Goal: Task Accomplishment & Management: Use online tool/utility

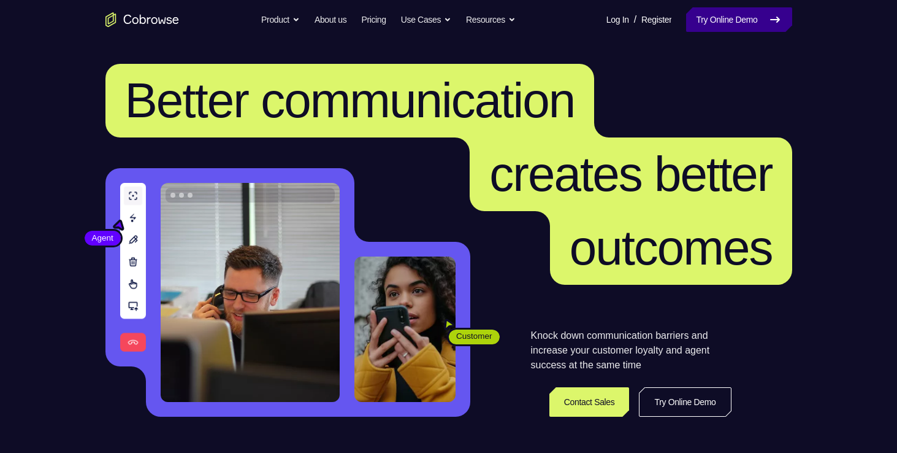
click at [721, 11] on link "Try Online Demo" at bounding box center [738, 19] width 105 height 25
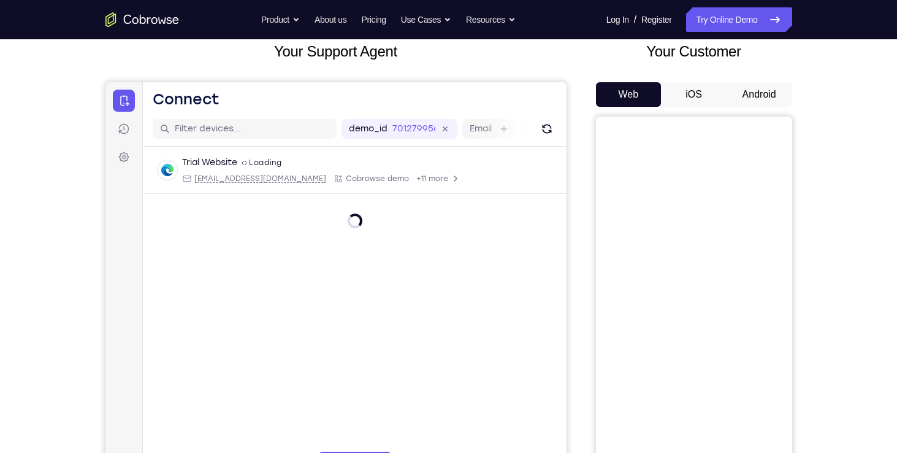
scroll to position [76, 0]
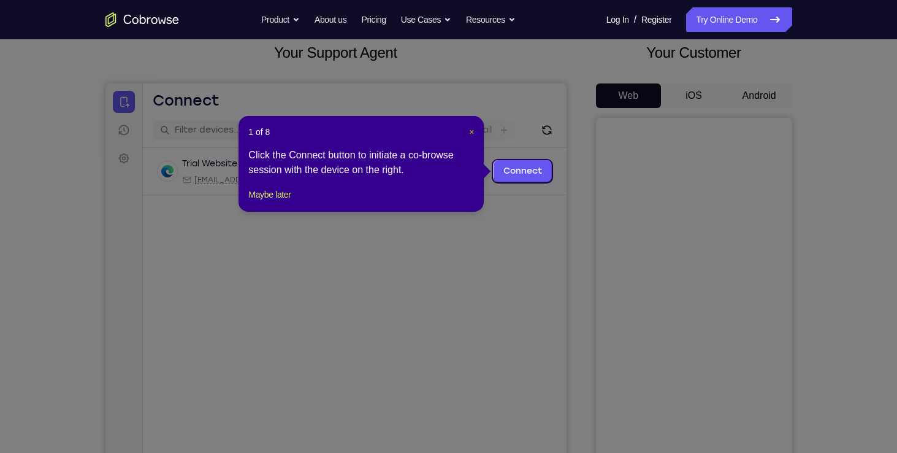
click at [471, 132] on span "×" at bounding box center [471, 132] width 5 height 10
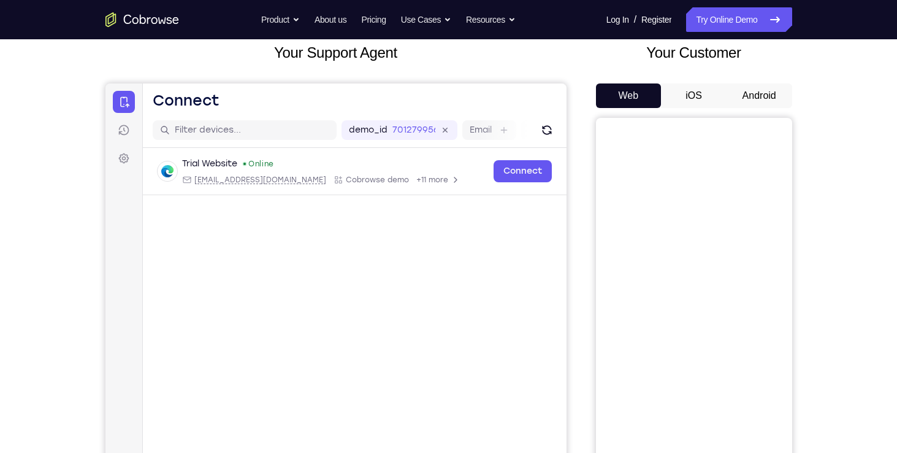
click at [771, 94] on button "Android" at bounding box center [760, 95] width 66 height 25
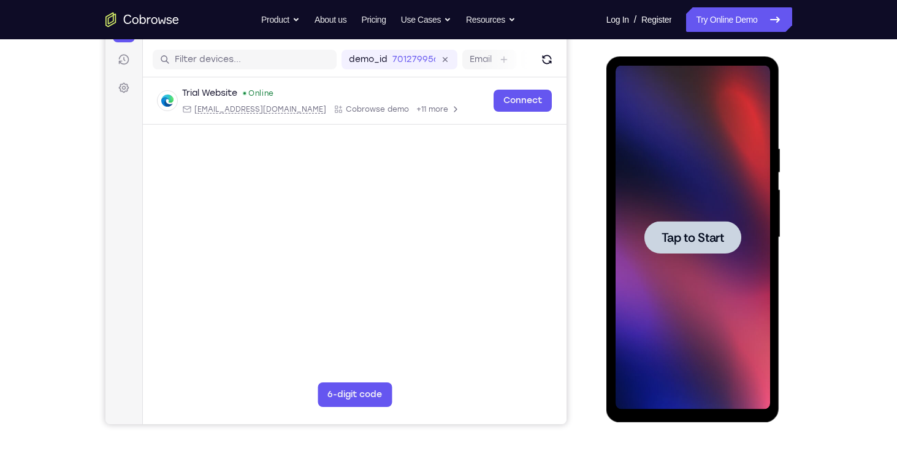
scroll to position [149, 0]
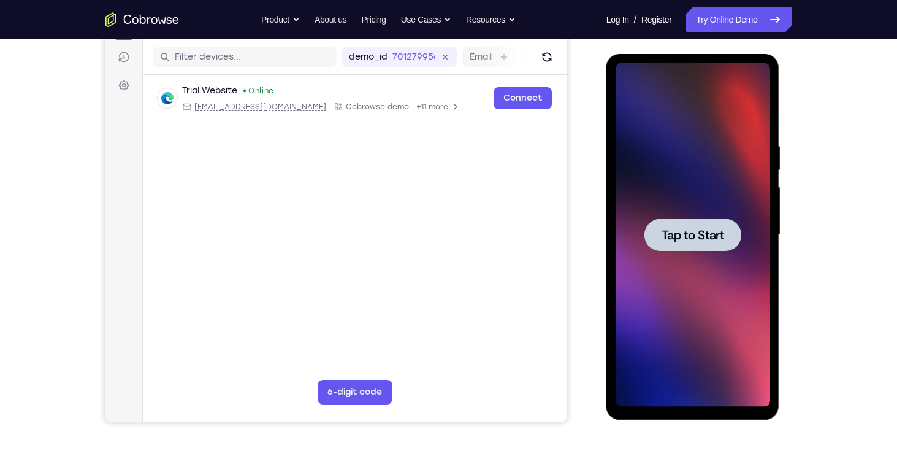
click at [671, 233] on span "Tap to Start" at bounding box center [693, 235] width 63 height 12
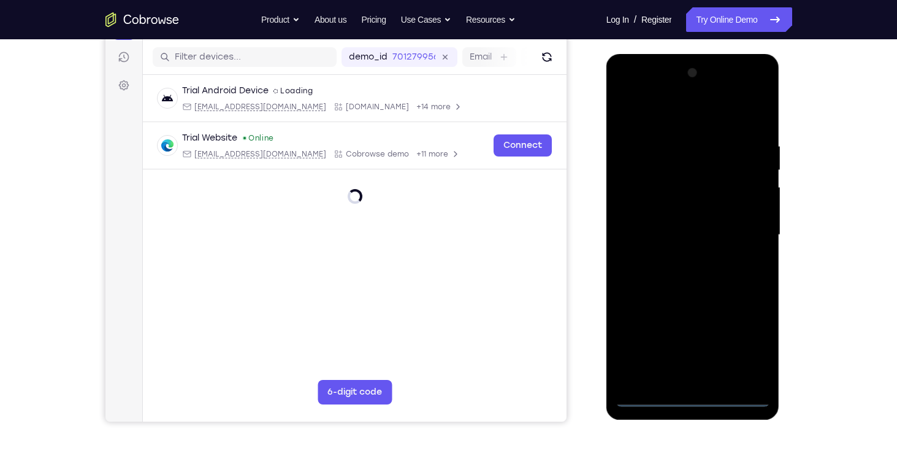
click at [690, 396] on div at bounding box center [693, 234] width 155 height 343
click at [753, 343] on div at bounding box center [693, 234] width 155 height 343
click at [653, 105] on div at bounding box center [693, 234] width 155 height 343
click at [741, 224] on div at bounding box center [693, 234] width 155 height 343
click at [679, 256] on div at bounding box center [693, 234] width 155 height 343
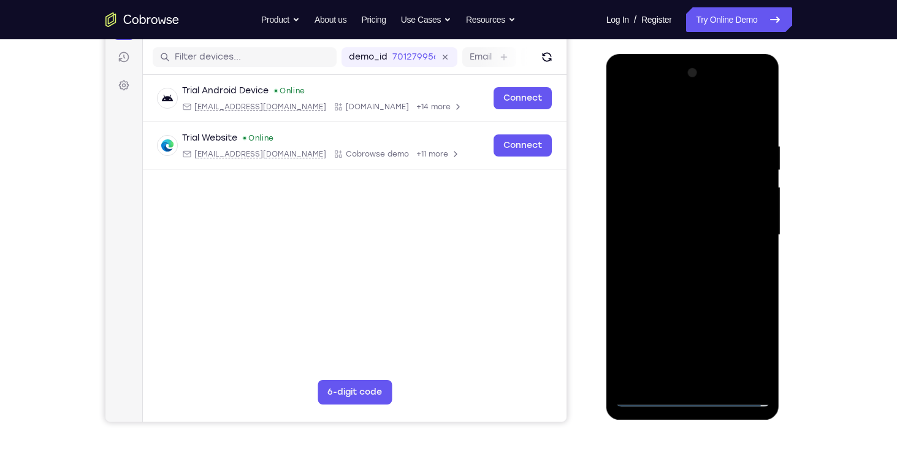
click at [682, 220] on div at bounding box center [693, 234] width 155 height 343
click at [676, 207] on div at bounding box center [693, 234] width 155 height 343
click at [668, 228] on div at bounding box center [693, 234] width 155 height 343
click at [697, 286] on div at bounding box center [693, 234] width 155 height 343
click at [703, 257] on div at bounding box center [693, 234] width 155 height 343
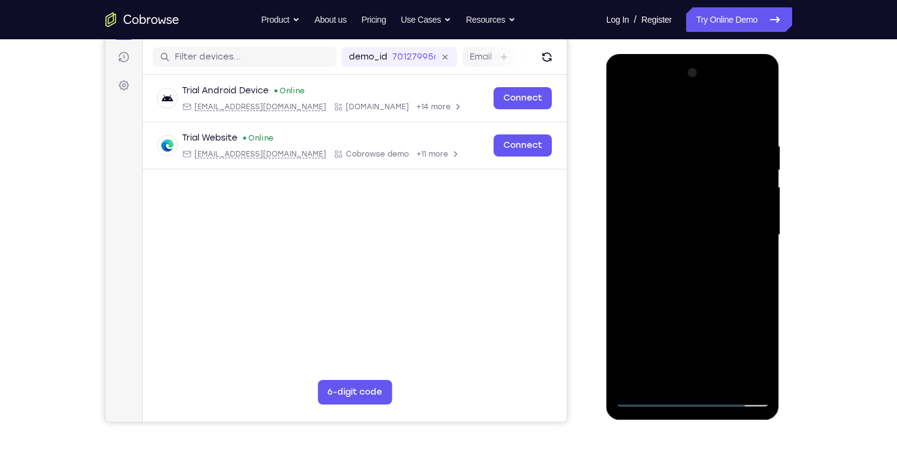
click at [713, 231] on div at bounding box center [693, 234] width 155 height 343
click at [685, 281] on div at bounding box center [693, 234] width 155 height 343
click at [676, 245] on div at bounding box center [693, 234] width 155 height 343
click at [659, 236] on div at bounding box center [693, 234] width 155 height 343
click at [684, 285] on div at bounding box center [693, 234] width 155 height 343
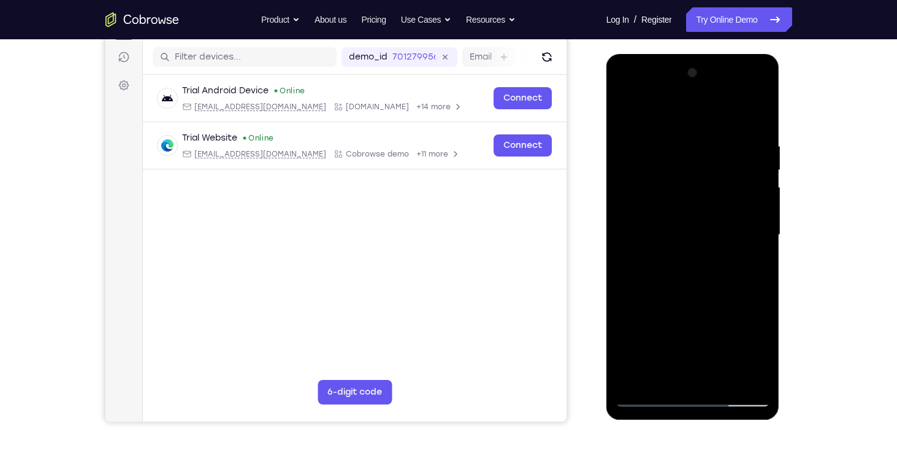
click at [686, 252] on div at bounding box center [693, 234] width 155 height 343
click at [690, 230] on div at bounding box center [693, 234] width 155 height 343
click at [687, 290] on div at bounding box center [693, 234] width 155 height 343
click at [670, 252] on div at bounding box center [693, 234] width 155 height 343
click at [695, 183] on div at bounding box center [693, 234] width 155 height 343
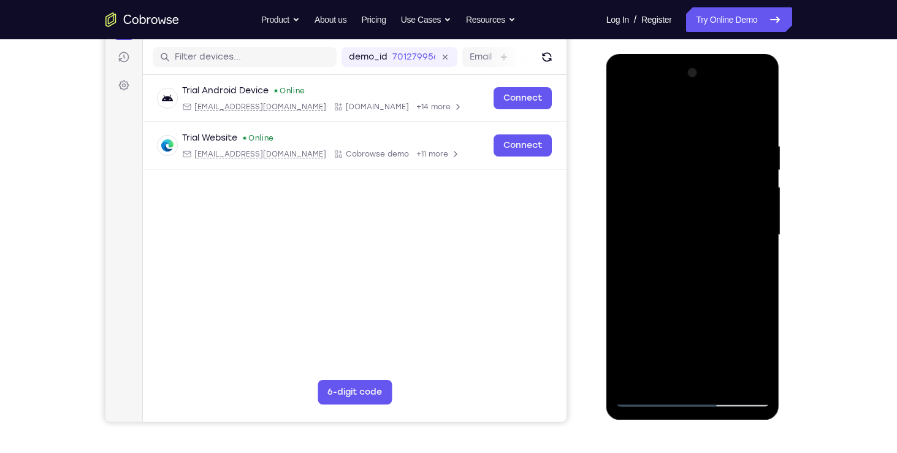
click at [672, 200] on div at bounding box center [693, 234] width 155 height 343
click at [680, 232] on div at bounding box center [693, 234] width 155 height 343
click at [682, 292] on div at bounding box center [693, 234] width 155 height 343
click at [682, 253] on div at bounding box center [693, 234] width 155 height 343
click at [687, 234] on div at bounding box center [693, 234] width 155 height 343
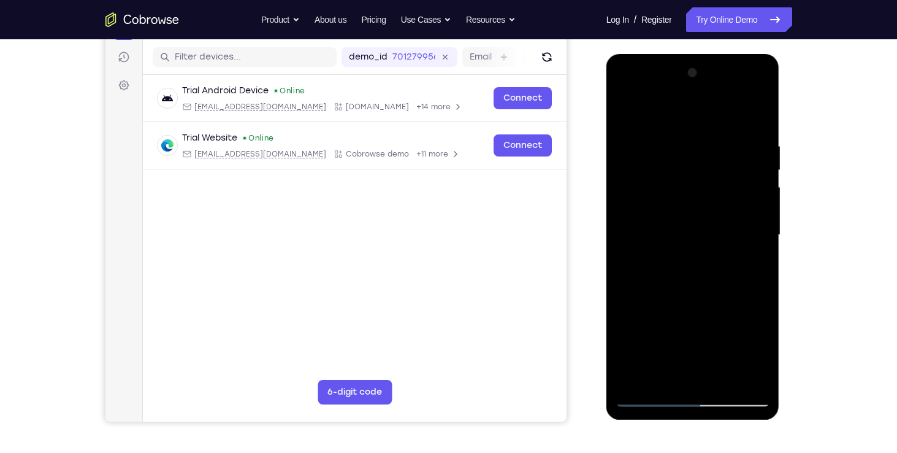
click at [681, 292] on div at bounding box center [693, 234] width 155 height 343
click at [676, 247] on div at bounding box center [693, 234] width 155 height 343
click at [682, 237] on div at bounding box center [693, 234] width 155 height 343
click at [678, 281] on div at bounding box center [693, 234] width 155 height 343
click at [679, 261] on div at bounding box center [693, 234] width 155 height 343
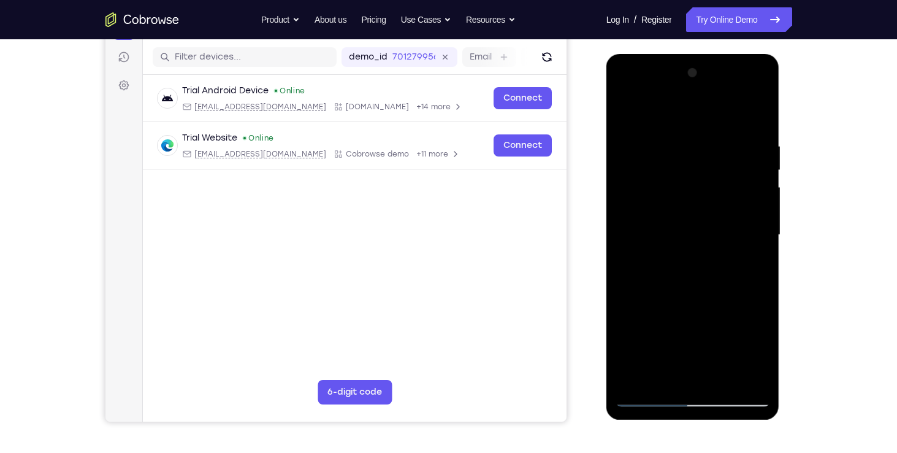
click at [684, 239] on div at bounding box center [693, 234] width 155 height 343
click at [689, 284] on div at bounding box center [693, 234] width 155 height 343
click at [695, 227] on div at bounding box center [693, 234] width 155 height 343
click at [759, 93] on div at bounding box center [693, 234] width 155 height 343
click at [710, 154] on div at bounding box center [693, 234] width 155 height 343
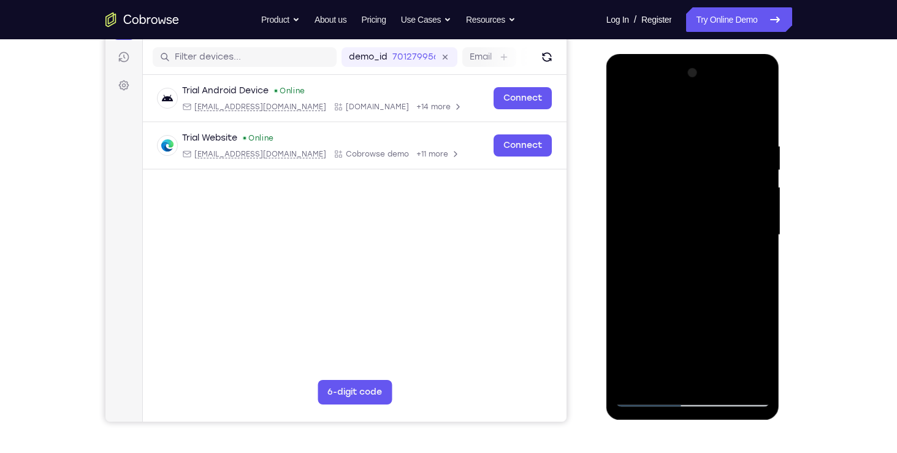
click at [692, 95] on div at bounding box center [693, 234] width 155 height 343
click at [641, 214] on div at bounding box center [693, 234] width 155 height 343
click at [681, 307] on div at bounding box center [693, 234] width 155 height 343
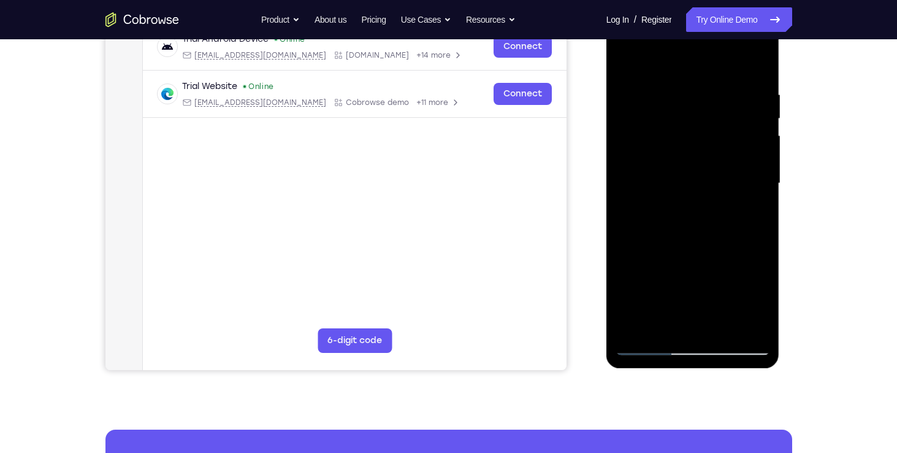
scroll to position [199, 0]
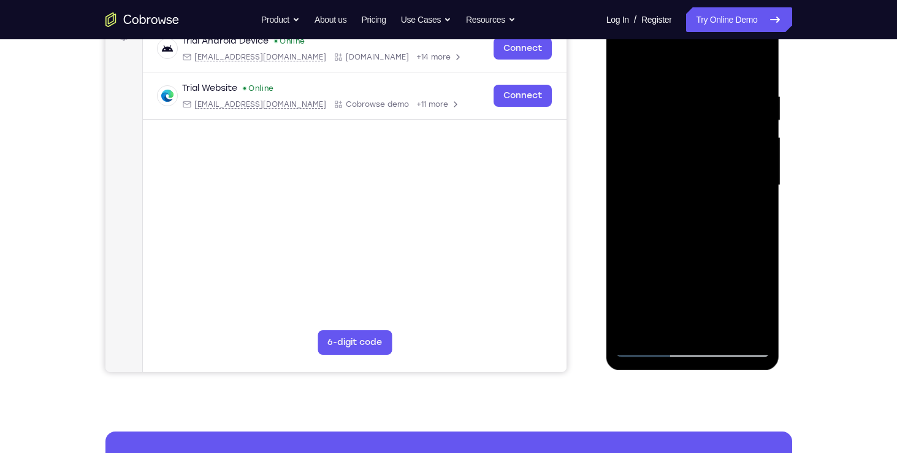
click at [751, 276] on div at bounding box center [693, 184] width 155 height 343
drag, startPoint x: 717, startPoint y: 277, endPoint x: 713, endPoint y: 20, distance: 256.4
click at [713, 20] on div at bounding box center [693, 184] width 155 height 343
drag, startPoint x: 687, startPoint y: 242, endPoint x: 744, endPoint y: 96, distance: 156.5
click at [744, 96] on div at bounding box center [693, 184] width 155 height 343
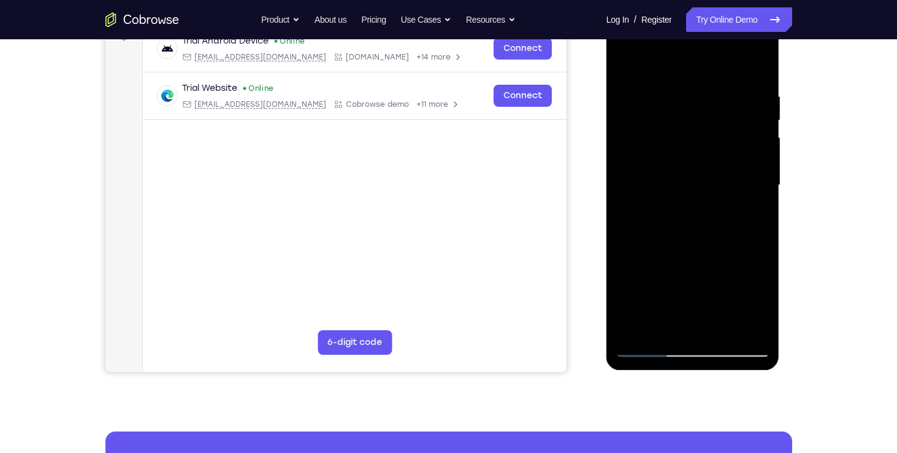
drag, startPoint x: 676, startPoint y: 255, endPoint x: 730, endPoint y: -9, distance: 269.3
click at [730, 4] on html "Online web based iOS Simulators and Android Emulators. Run iPhone, iPad, Mobile…" at bounding box center [693, 188] width 175 height 368
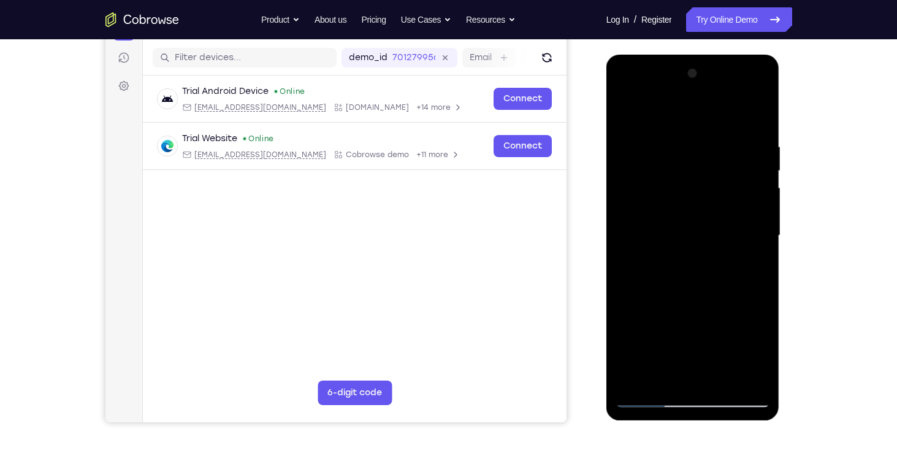
scroll to position [147, 0]
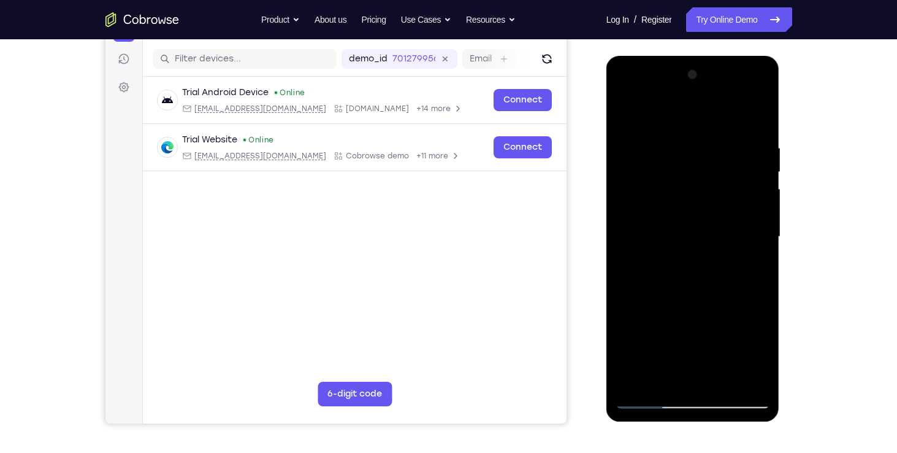
drag, startPoint x: 697, startPoint y: 267, endPoint x: 747, endPoint y: 61, distance: 212.1
click at [747, 61] on div at bounding box center [693, 238] width 174 height 365
click at [682, 298] on div at bounding box center [693, 236] width 155 height 343
click at [685, 232] on div at bounding box center [693, 236] width 155 height 343
click at [739, 264] on div at bounding box center [693, 236] width 155 height 343
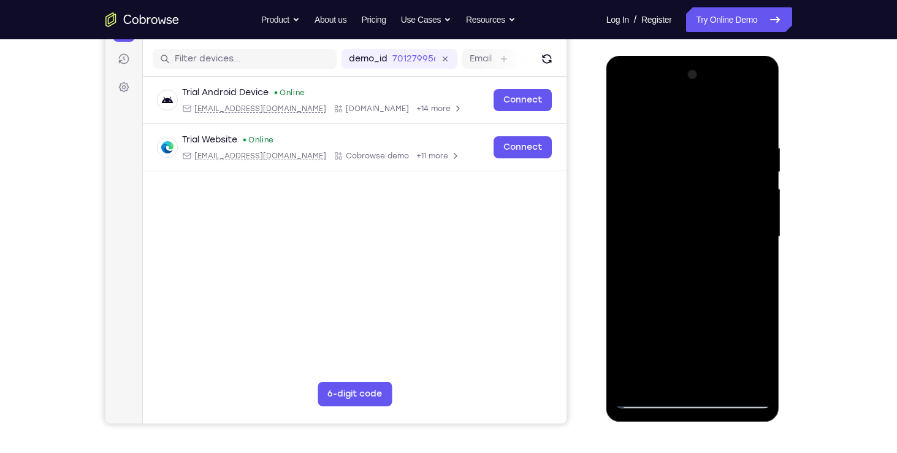
click at [701, 233] on div at bounding box center [693, 236] width 155 height 343
click at [676, 249] on div at bounding box center [693, 236] width 155 height 343
click at [685, 244] on div at bounding box center [693, 236] width 155 height 343
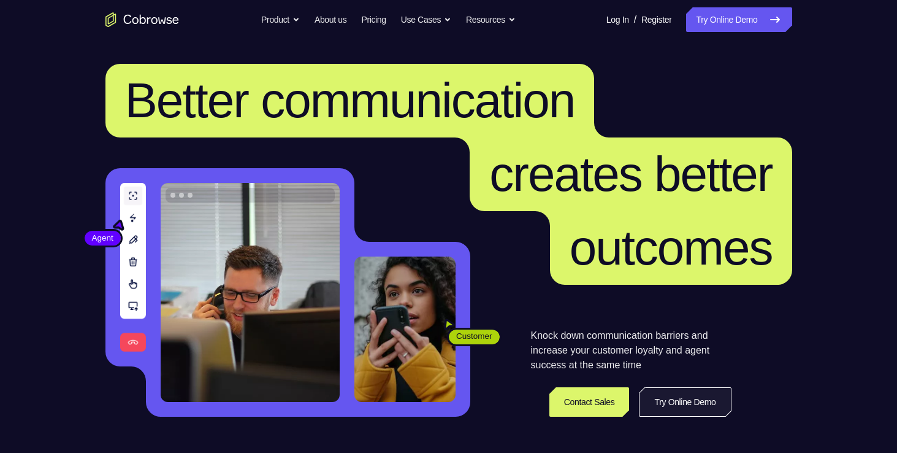
click at [691, 404] on link "Try Online Demo" at bounding box center [685, 401] width 92 height 29
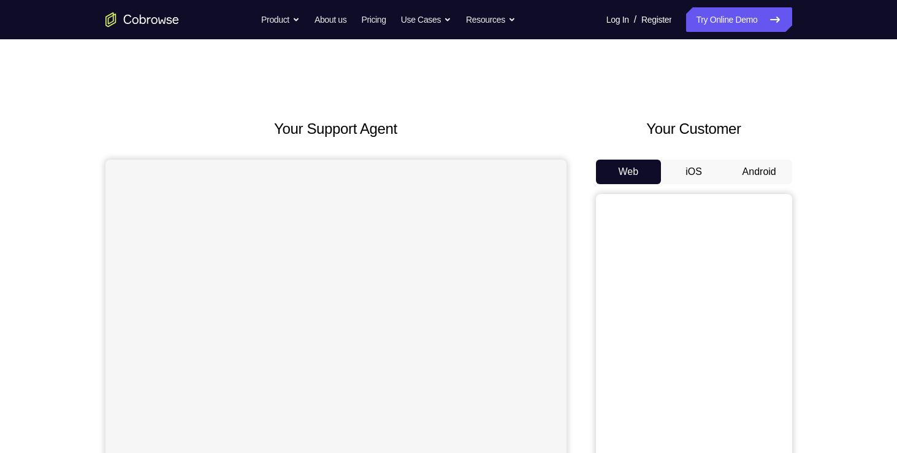
click at [769, 169] on button "Android" at bounding box center [760, 171] width 66 height 25
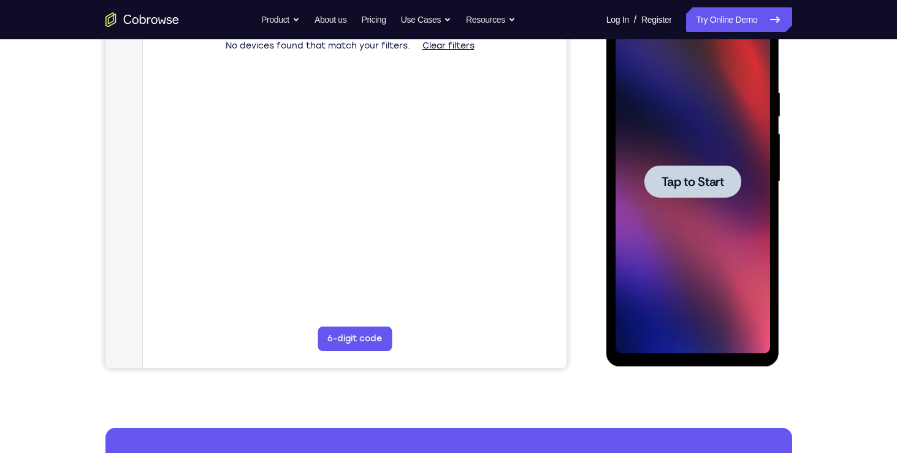
scroll to position [203, 0]
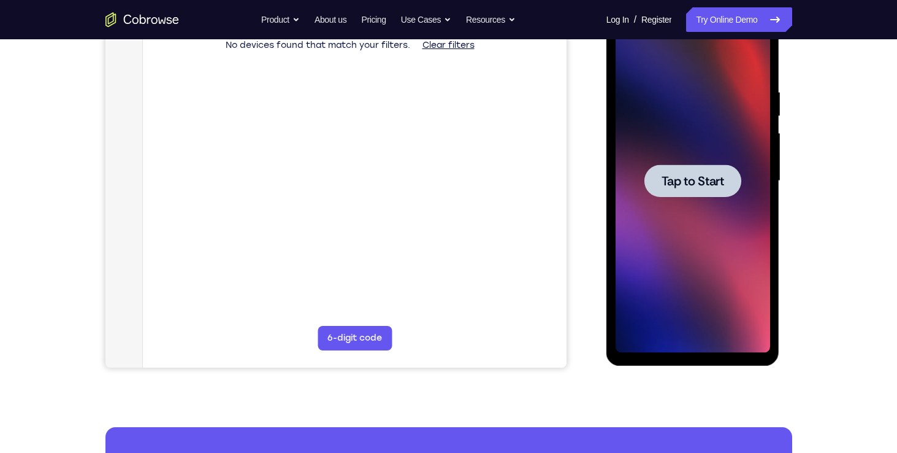
click at [697, 177] on span "Tap to Start" at bounding box center [693, 181] width 63 height 12
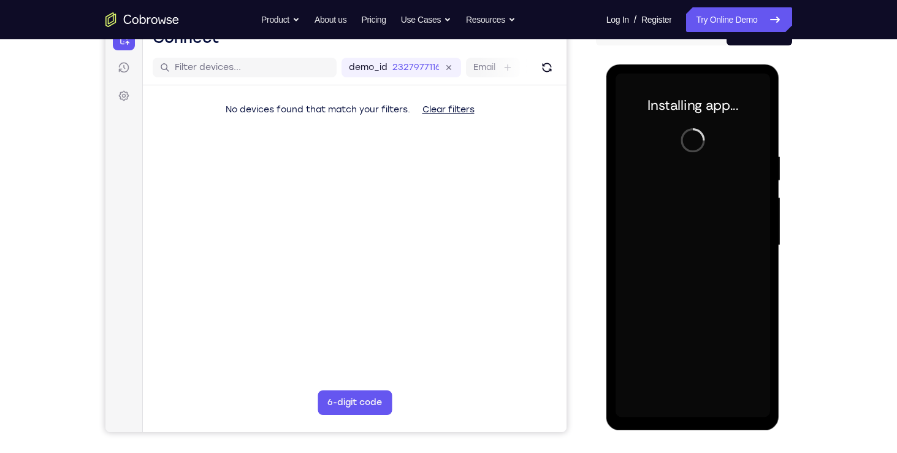
scroll to position [141, 0]
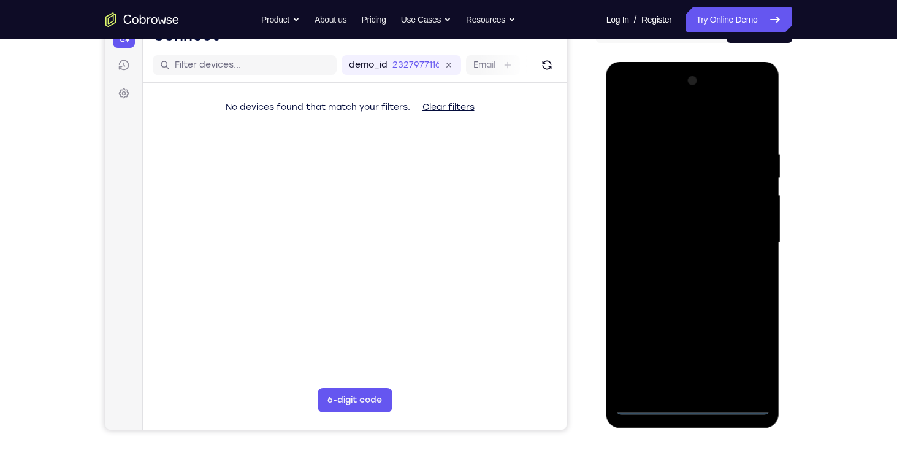
click at [722, 410] on div at bounding box center [693, 242] width 155 height 343
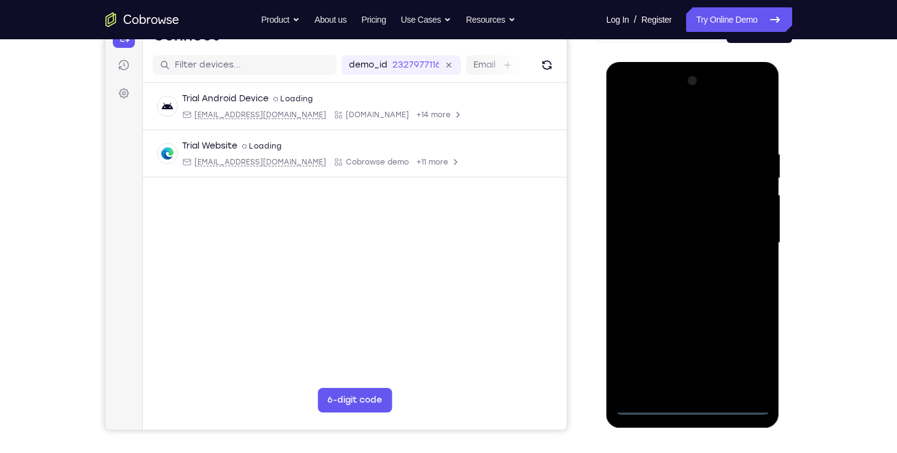
click at [697, 402] on div at bounding box center [693, 242] width 155 height 343
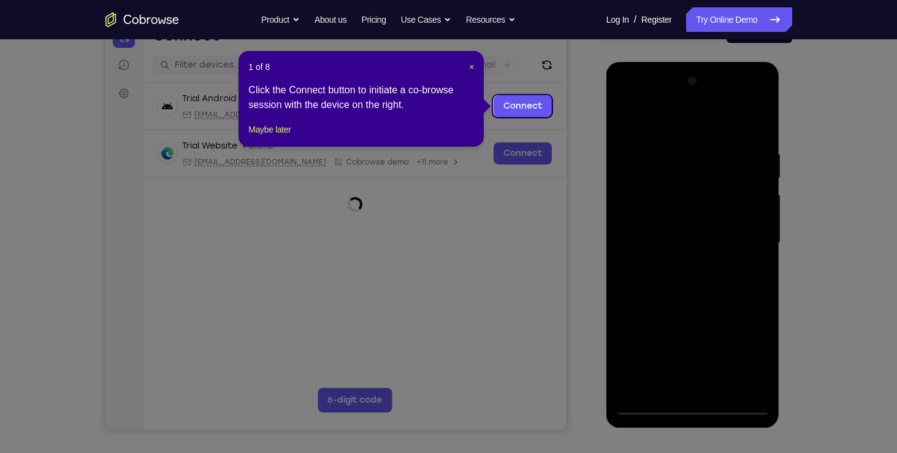
click at [718, 323] on icon at bounding box center [453, 226] width 906 height 453
click at [472, 68] on span "×" at bounding box center [471, 67] width 5 height 10
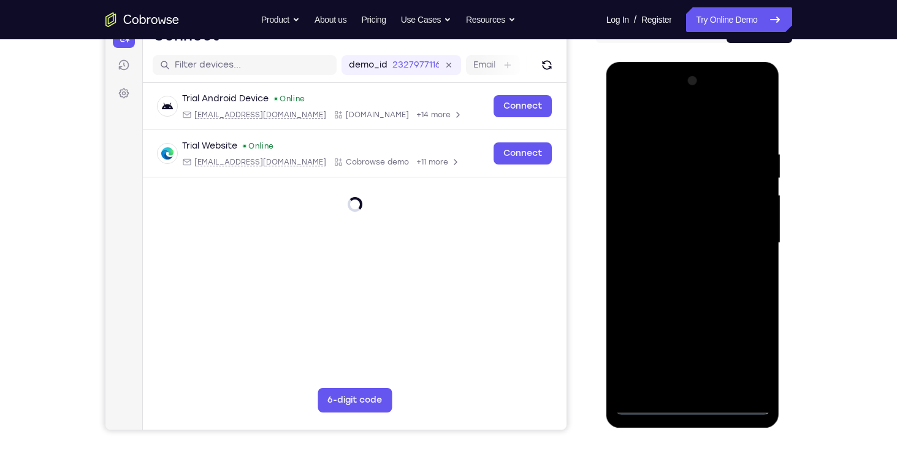
click at [751, 62] on div at bounding box center [693, 62] width 174 height 0
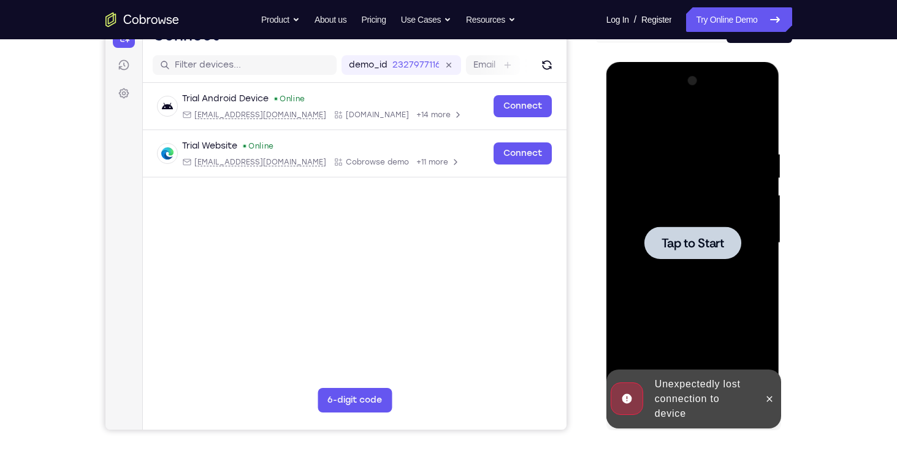
click at [663, 245] on span "Tap to Start" at bounding box center [693, 243] width 63 height 12
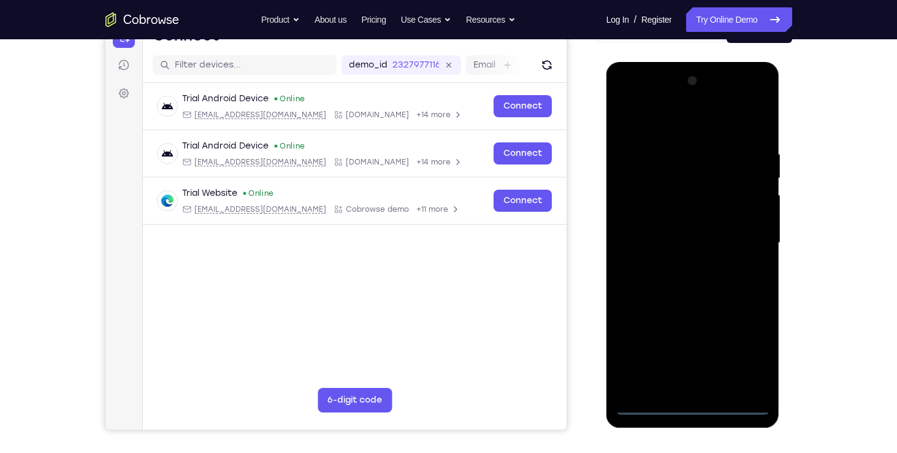
click at [694, 405] on div at bounding box center [693, 242] width 155 height 343
click at [743, 343] on div at bounding box center [693, 242] width 155 height 343
click at [687, 125] on div at bounding box center [693, 242] width 155 height 343
click at [642, 205] on div at bounding box center [693, 242] width 155 height 343
click at [646, 240] on div at bounding box center [693, 242] width 155 height 343
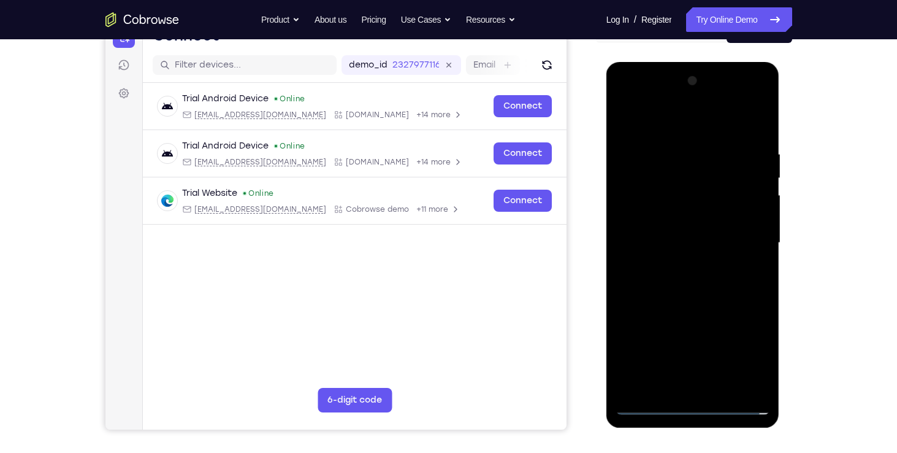
click at [673, 222] on div at bounding box center [693, 242] width 155 height 343
click at [665, 251] on div at bounding box center [693, 242] width 155 height 343
click at [660, 259] on div at bounding box center [693, 242] width 155 height 343
click at [665, 265] on div at bounding box center [693, 242] width 155 height 343
click at [658, 246] on div at bounding box center [693, 242] width 155 height 343
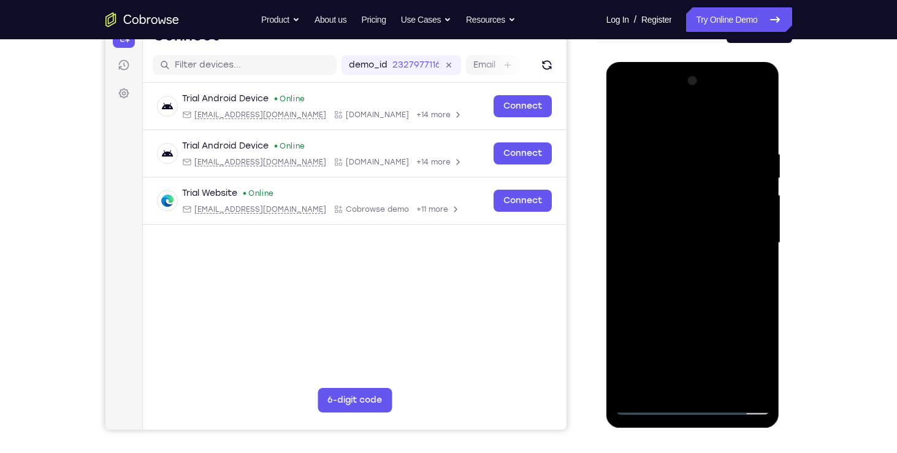
click at [675, 269] on div at bounding box center [693, 242] width 155 height 343
click at [670, 191] on div at bounding box center [693, 242] width 155 height 343
click at [651, 231] on div at bounding box center [693, 242] width 155 height 343
click at [658, 256] on div at bounding box center [693, 242] width 155 height 343
click at [681, 279] on div at bounding box center [693, 242] width 155 height 343
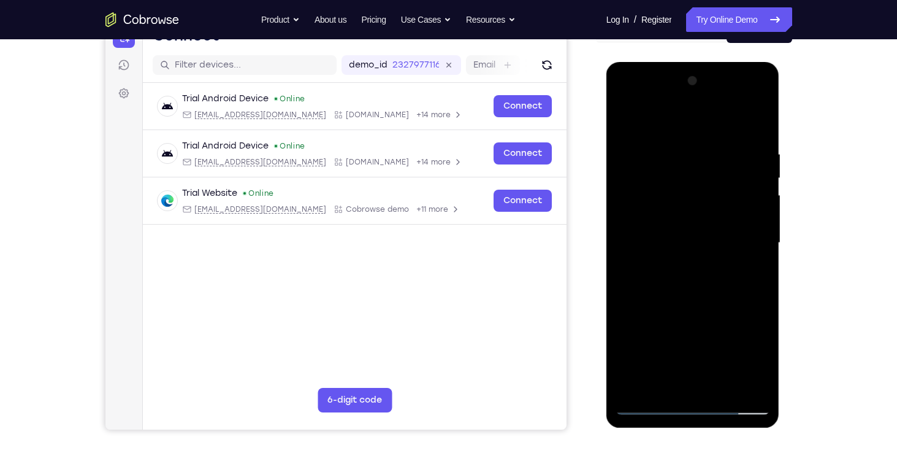
click at [668, 204] on div at bounding box center [693, 242] width 155 height 343
click at [755, 231] on div at bounding box center [693, 242] width 155 height 343
click at [713, 250] on div at bounding box center [693, 242] width 155 height 343
click at [687, 275] on div at bounding box center [693, 242] width 155 height 343
click at [674, 256] on div at bounding box center [693, 242] width 155 height 343
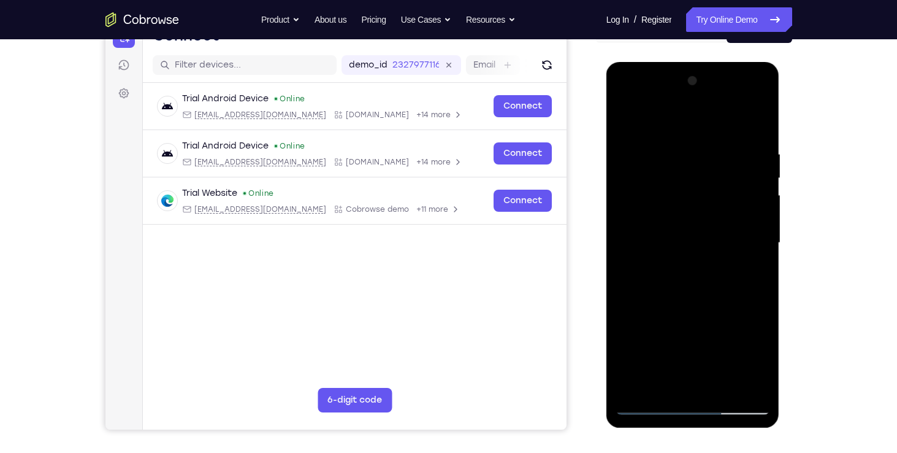
click at [670, 267] on div at bounding box center [693, 242] width 155 height 343
click at [675, 196] on div at bounding box center [693, 242] width 155 height 343
click at [673, 227] on div at bounding box center [693, 242] width 155 height 343
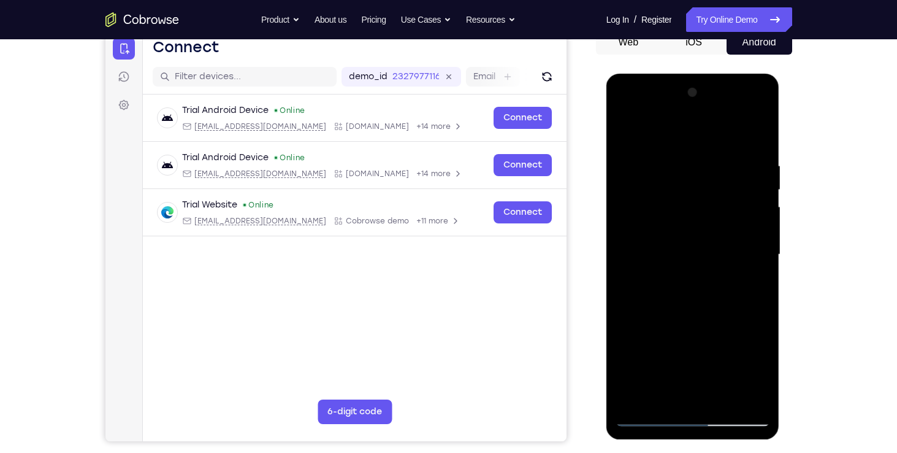
scroll to position [125, 0]
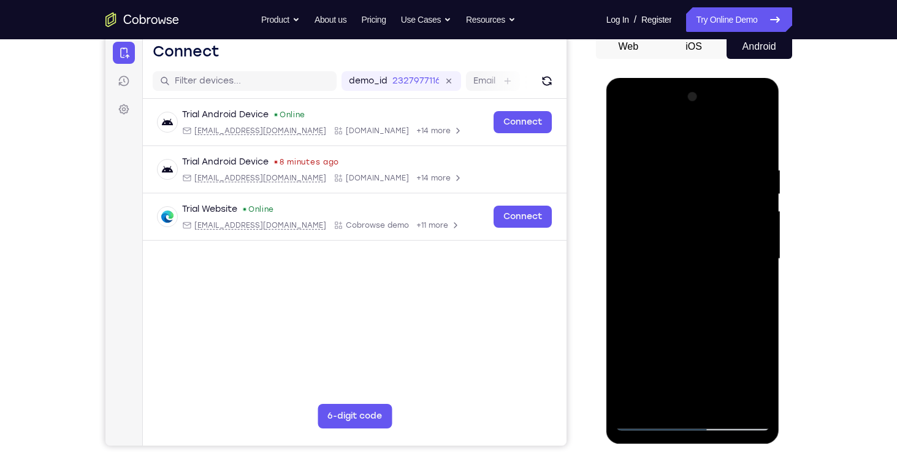
click at [694, 269] on div at bounding box center [693, 258] width 155 height 343
click at [670, 295] on div at bounding box center [693, 258] width 155 height 343
click at [675, 119] on div at bounding box center [693, 258] width 155 height 343
click at [653, 175] on div at bounding box center [693, 258] width 155 height 343
drag, startPoint x: 640, startPoint y: 213, endPoint x: 1024, endPoint y: 145, distance: 390.3
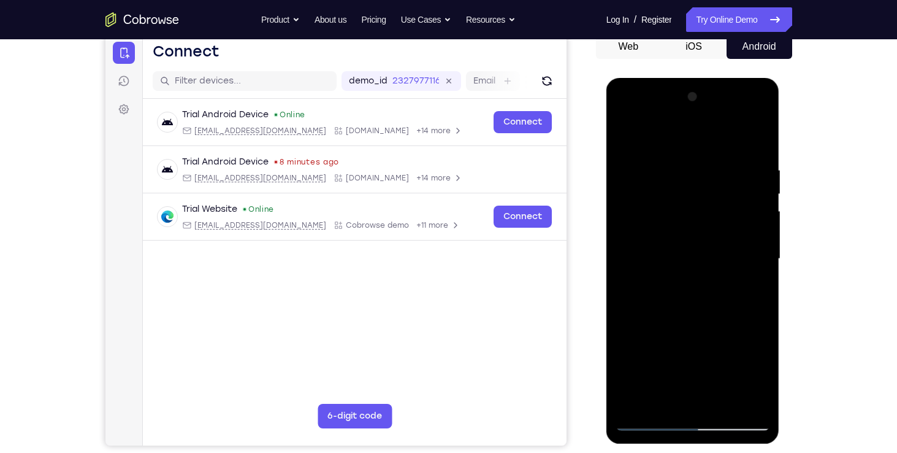
click at [640, 213] on div at bounding box center [693, 258] width 155 height 343
click at [665, 304] on div at bounding box center [693, 258] width 155 height 343
click at [646, 421] on div at bounding box center [693, 258] width 155 height 343
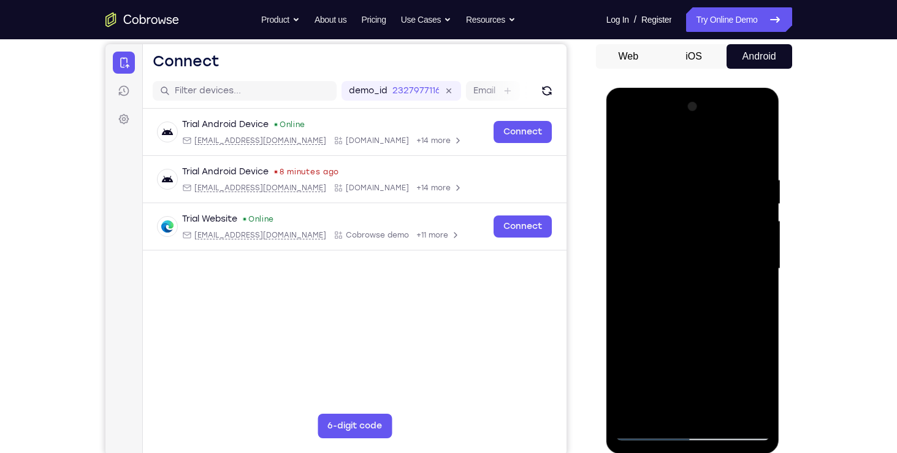
scroll to position [109, 0]
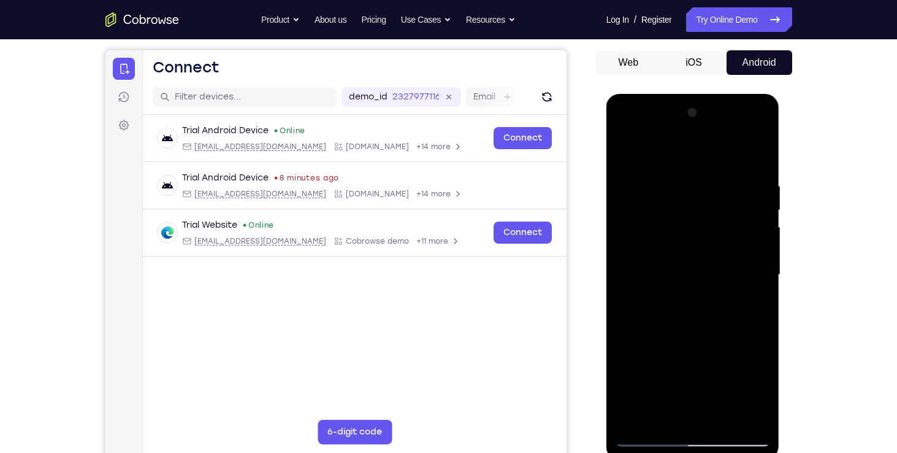
drag, startPoint x: 675, startPoint y: 332, endPoint x: 705, endPoint y: 184, distance: 150.7
click at [705, 184] on div at bounding box center [693, 274] width 155 height 343
drag, startPoint x: 665, startPoint y: 215, endPoint x: 652, endPoint y: 418, distance: 204.0
click at [652, 418] on div at bounding box center [693, 274] width 155 height 343
drag, startPoint x: 652, startPoint y: 280, endPoint x: 695, endPoint y: 138, distance: 148.0
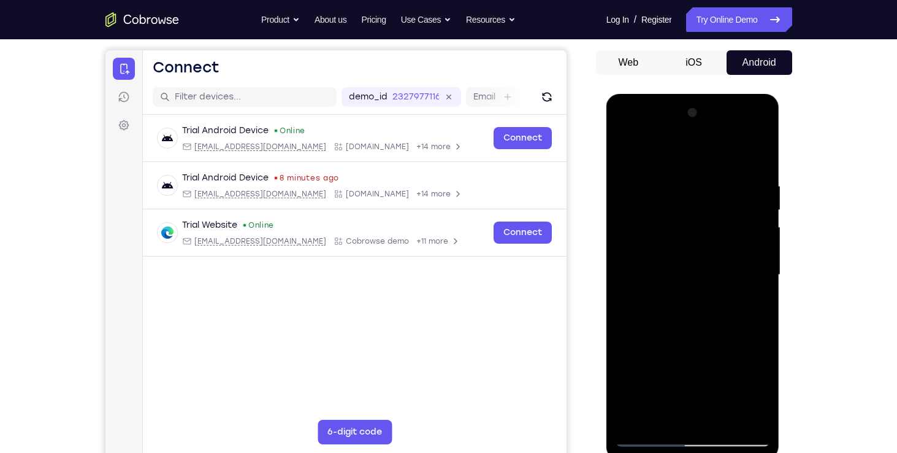
click at [695, 138] on div at bounding box center [693, 274] width 155 height 343
drag, startPoint x: 663, startPoint y: 216, endPoint x: 649, endPoint y: 387, distance: 171.6
click at [649, 387] on div at bounding box center [693, 274] width 155 height 343
click at [634, 299] on div at bounding box center [693, 274] width 155 height 343
click at [651, 318] on div at bounding box center [693, 274] width 155 height 343
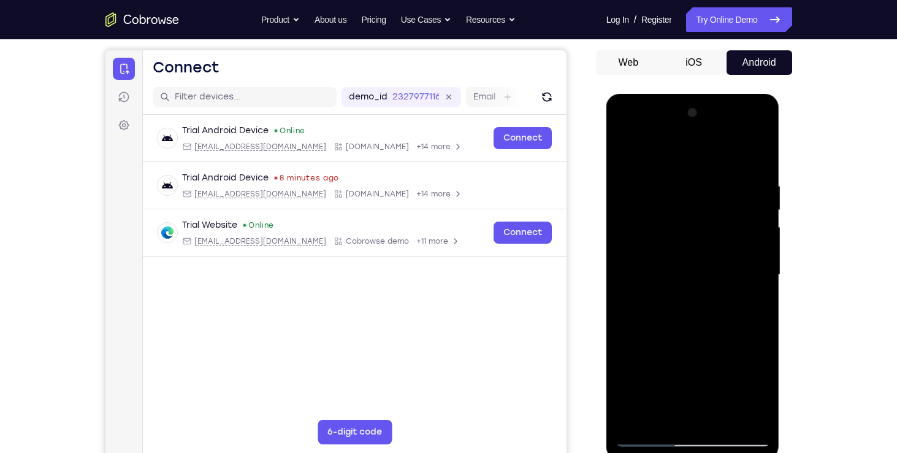
click at [656, 318] on div at bounding box center [693, 274] width 155 height 343
click at [736, 432] on div at bounding box center [693, 274] width 155 height 343
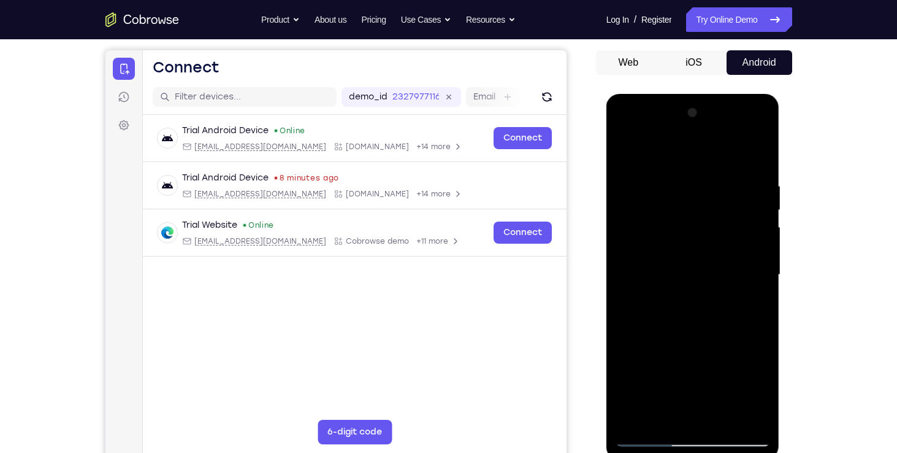
click at [736, 432] on div at bounding box center [693, 274] width 155 height 343
click at [739, 437] on div at bounding box center [693, 274] width 155 height 343
click at [692, 434] on div at bounding box center [693, 274] width 155 height 343
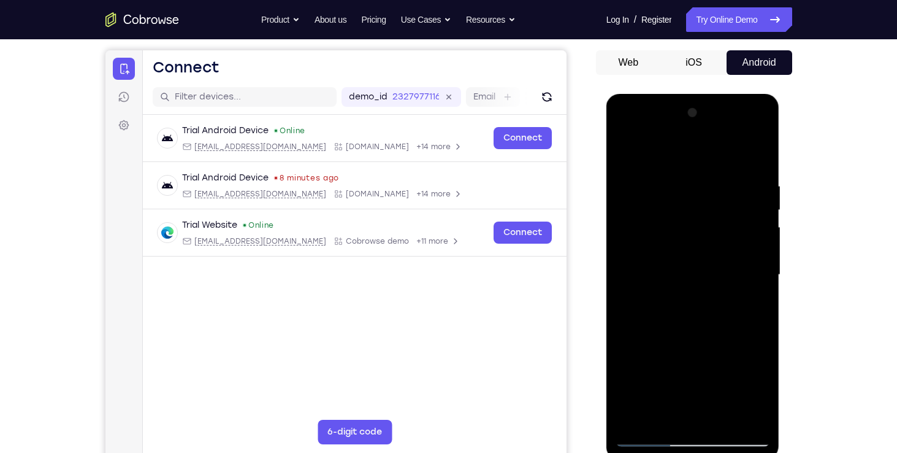
click at [692, 434] on div at bounding box center [693, 274] width 155 height 343
click at [736, 433] on div at bounding box center [693, 274] width 155 height 343
